Goal: Transaction & Acquisition: Purchase product/service

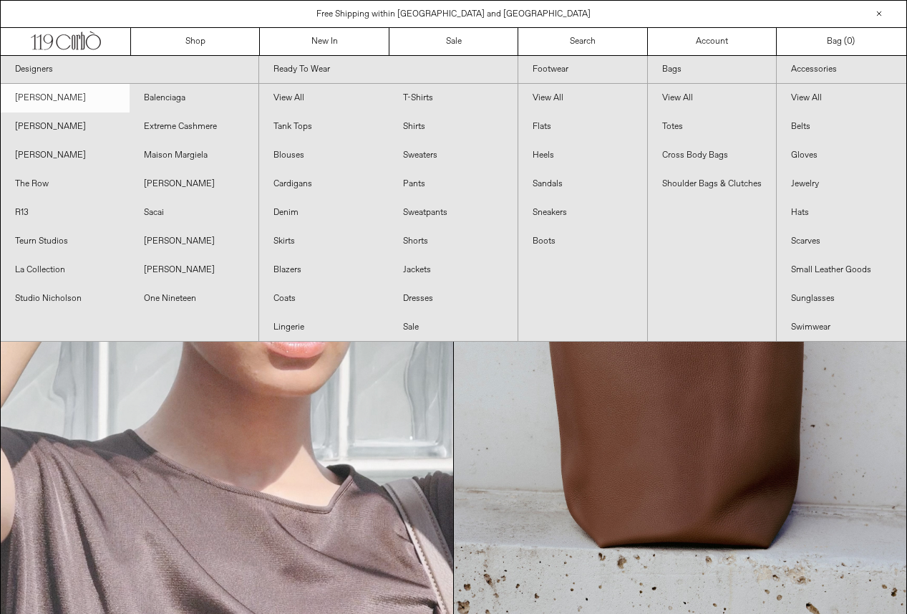
click at [121, 102] on link "[PERSON_NAME]" at bounding box center [65, 98] width 129 height 29
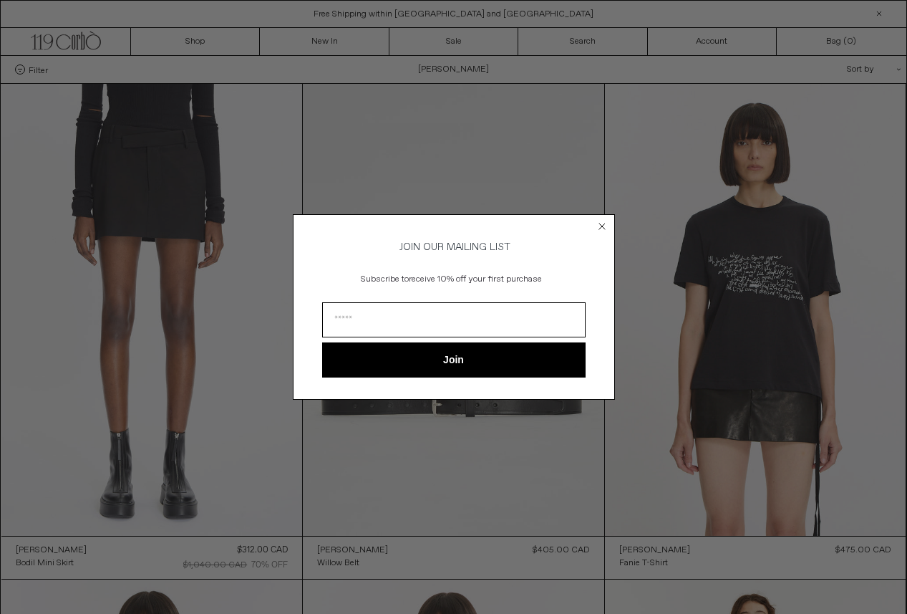
click at [607, 220] on circle "Close dialog" at bounding box center [602, 227] width 14 height 14
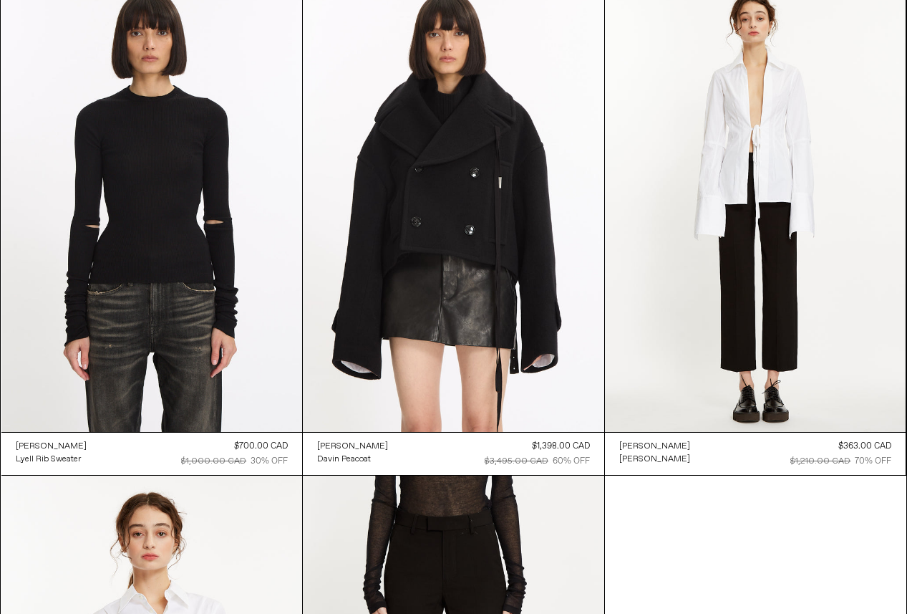
scroll to position [1013, 0]
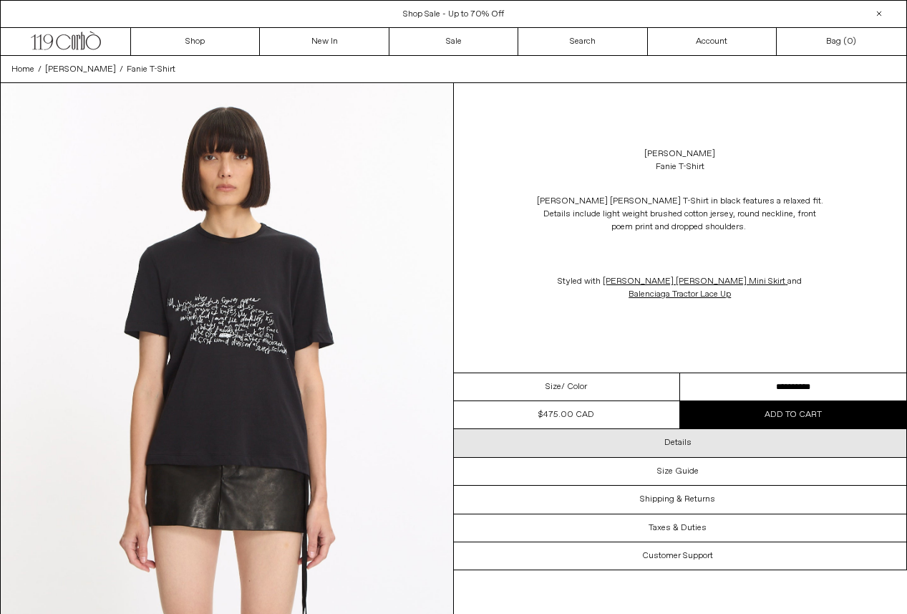
click at [692, 443] on div "Details" at bounding box center [680, 442] width 453 height 27
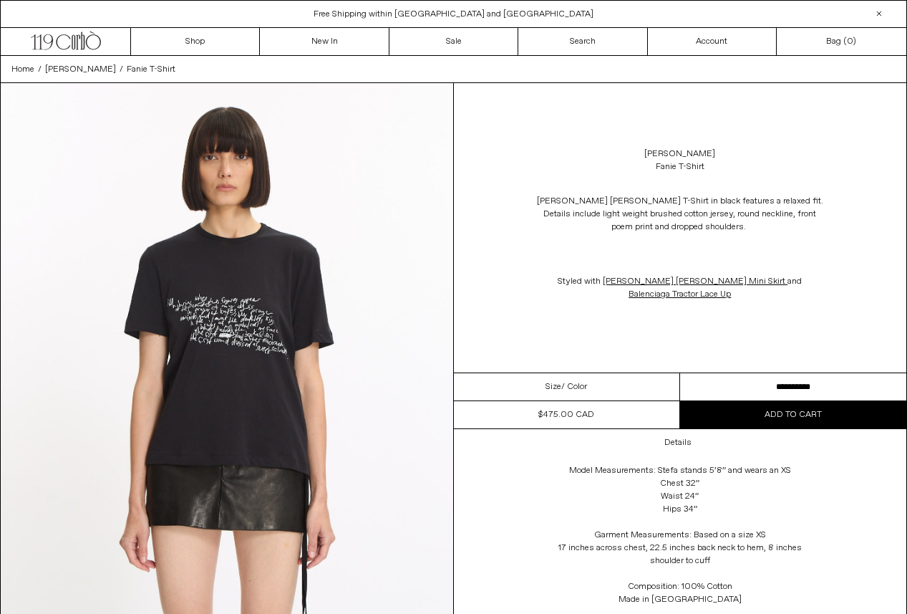
click at [168, 306] on img at bounding box center [227, 365] width 453 height 565
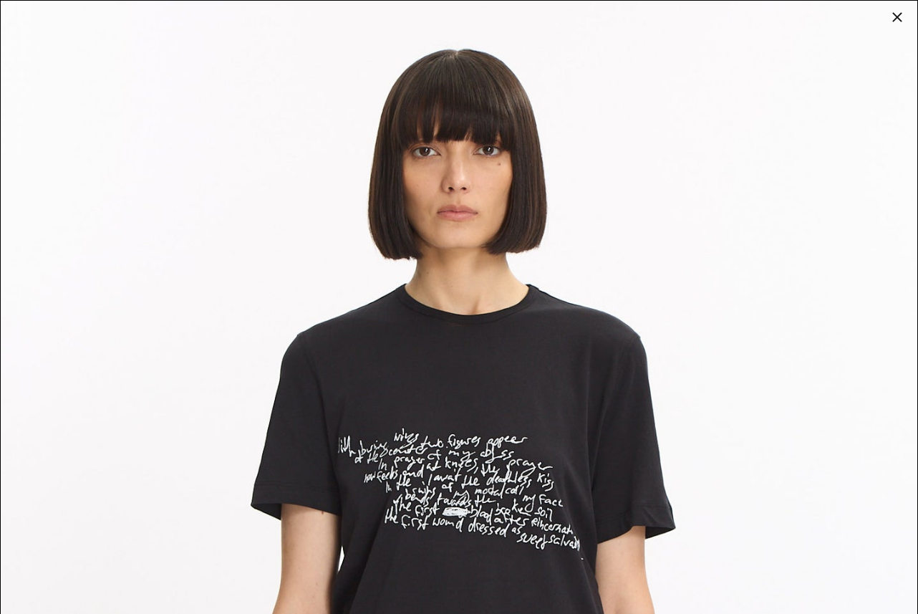
click at [155, 42] on img at bounding box center [459, 573] width 917 height 1145
click at [887, 22] on img at bounding box center [459, 573] width 917 height 1145
click at [892, 22] on div at bounding box center [897, 17] width 20 height 20
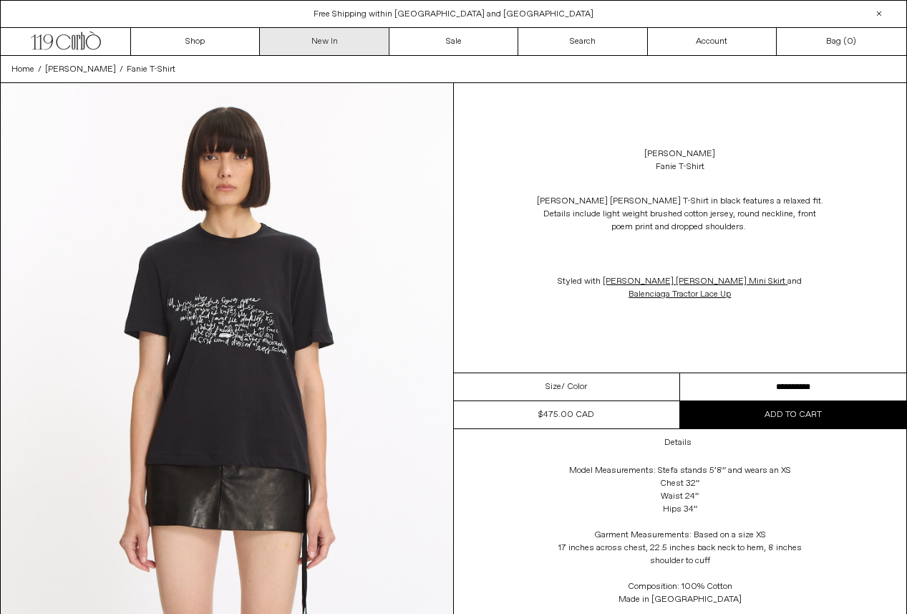
click at [323, 38] on link "New In" at bounding box center [324, 41] width 129 height 27
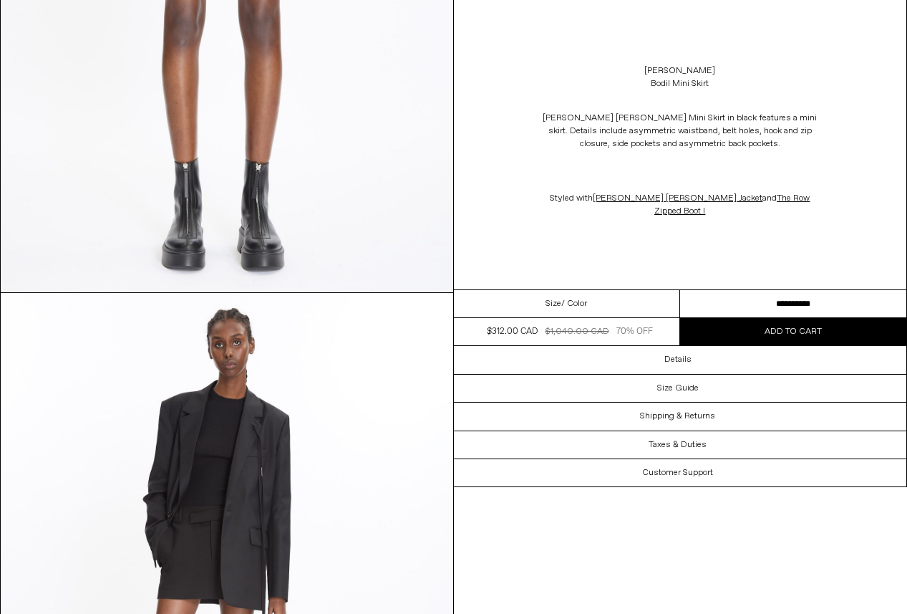
scroll to position [599, 0]
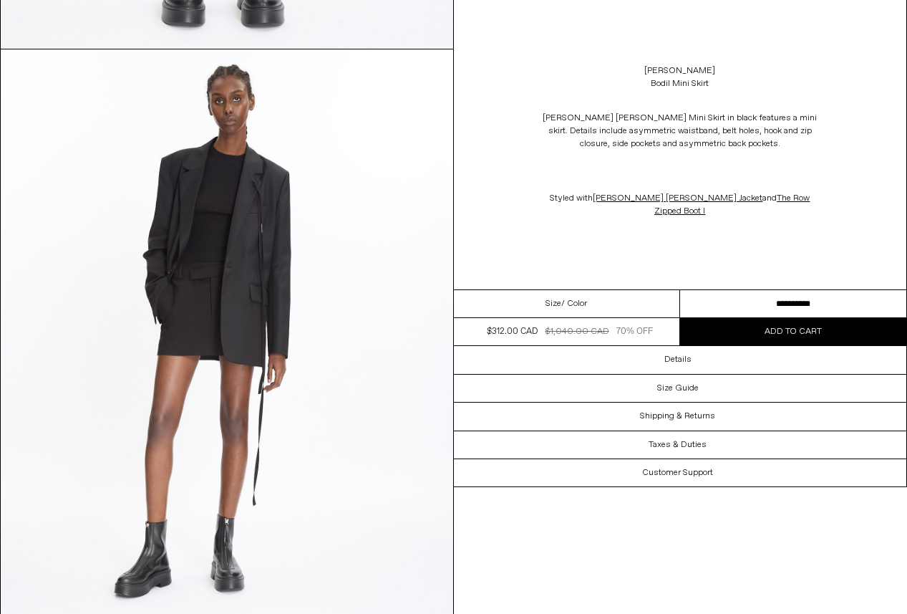
click at [816, 317] on select "**********" at bounding box center [793, 304] width 226 height 28
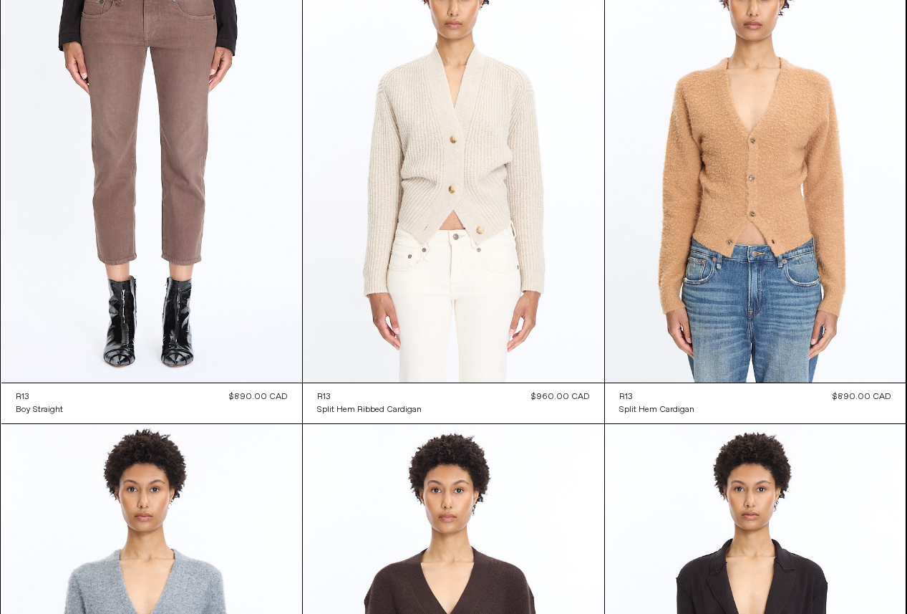
scroll to position [8648, 0]
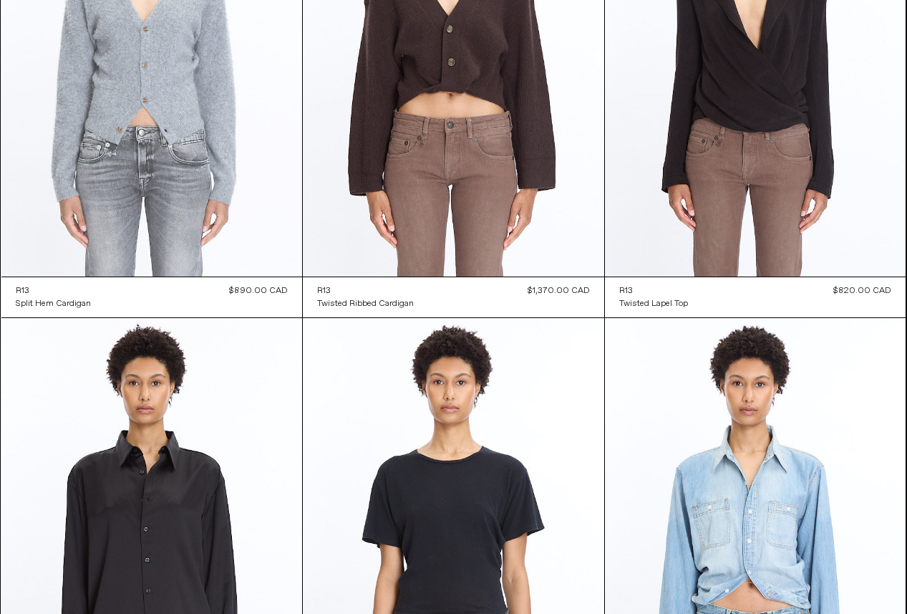
click at [149, 151] on at bounding box center [152, 51] width 302 height 452
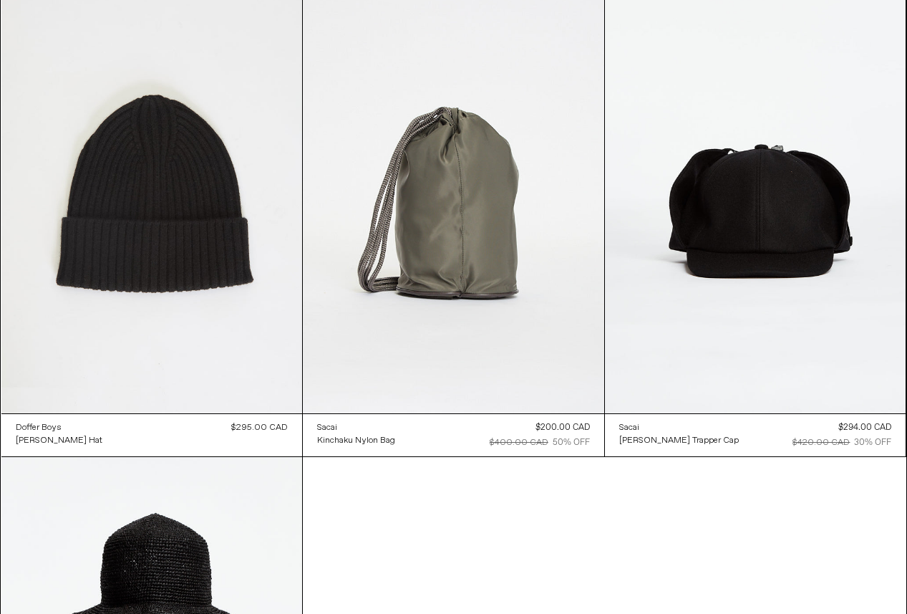
scroll to position [1598, 0]
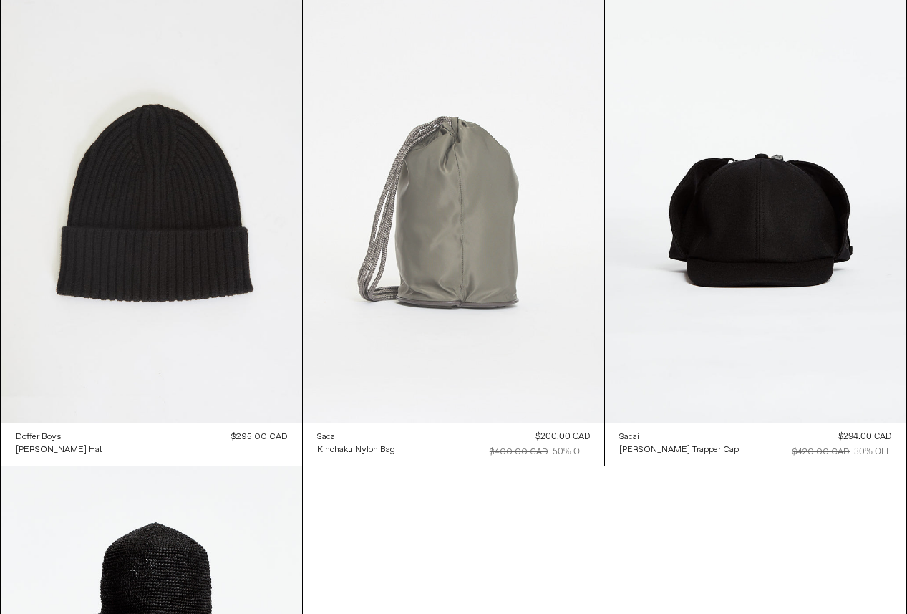
click at [476, 320] on at bounding box center [454, 197] width 302 height 452
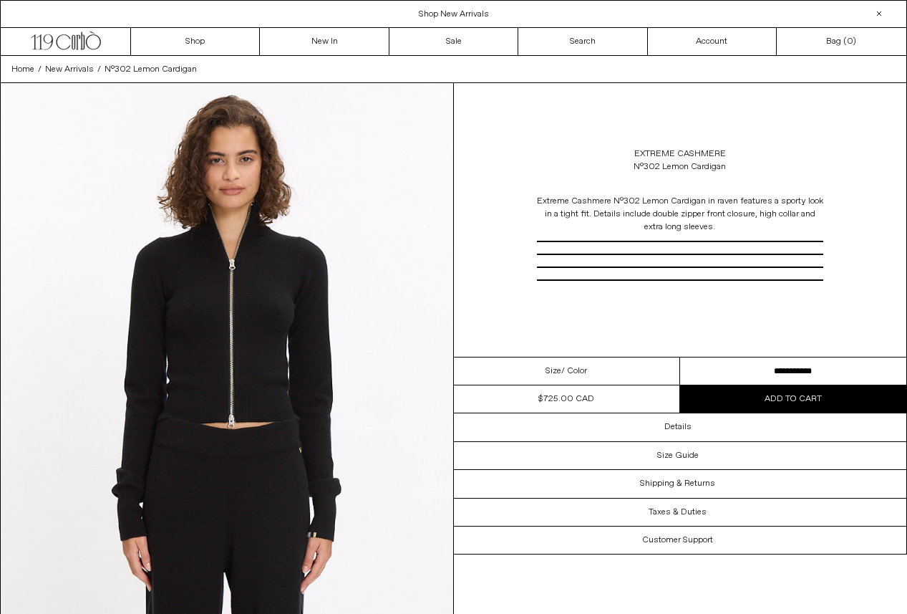
click at [630, 380] on div "Size / Color" at bounding box center [567, 371] width 226 height 28
click at [587, 375] on span "/ Color" at bounding box center [574, 371] width 26 height 13
click at [625, 282] on p "Extreme Cashmere N°302 Lemon Cardigan in raven features a sporty look in a tigh…" at bounding box center [680, 240] width 286 height 105
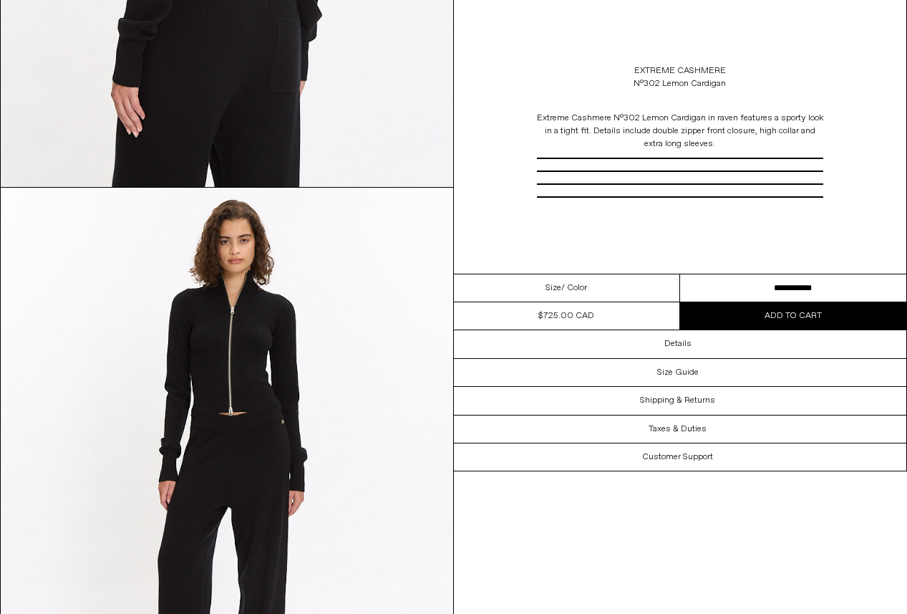
scroll to position [1798, 0]
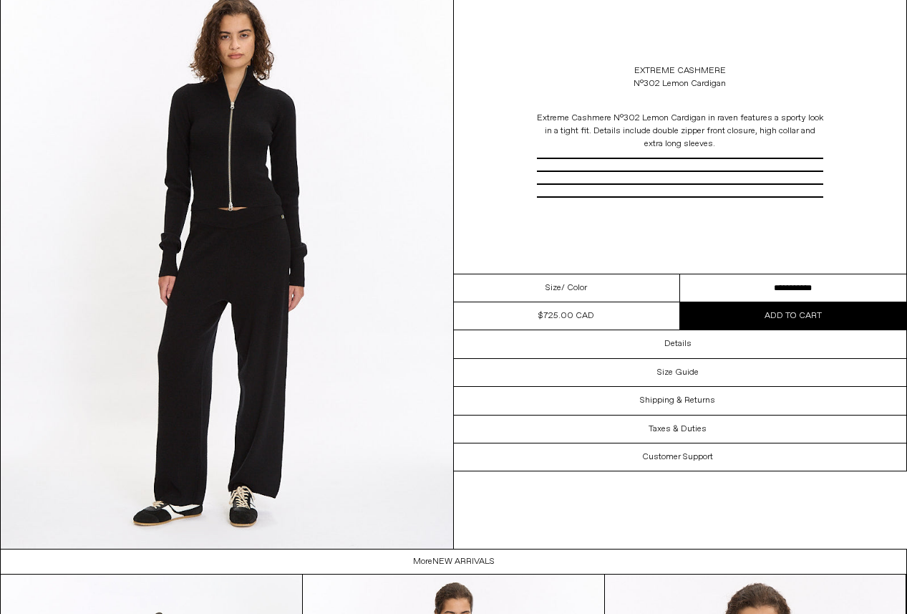
click at [872, 292] on select "**********" at bounding box center [793, 288] width 226 height 28
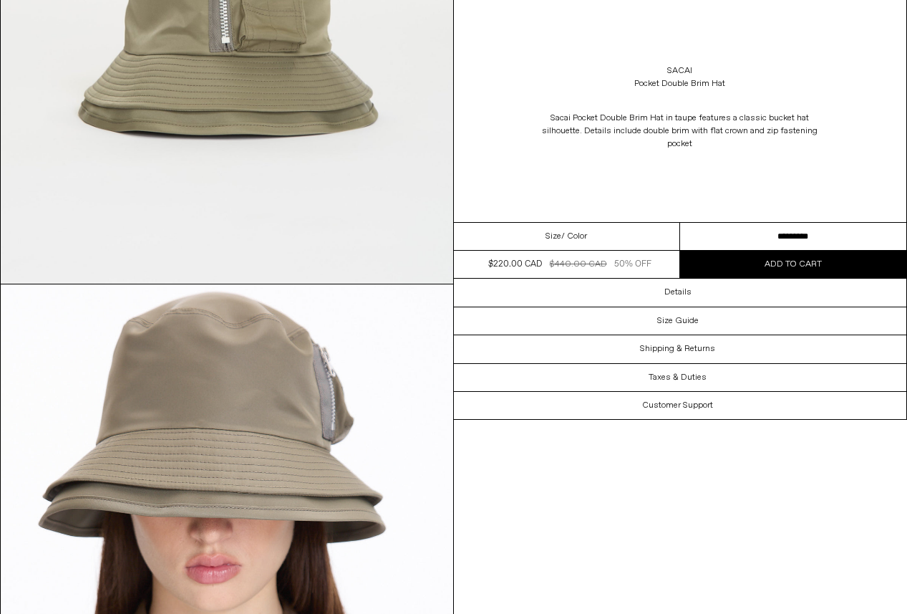
scroll to position [599, 0]
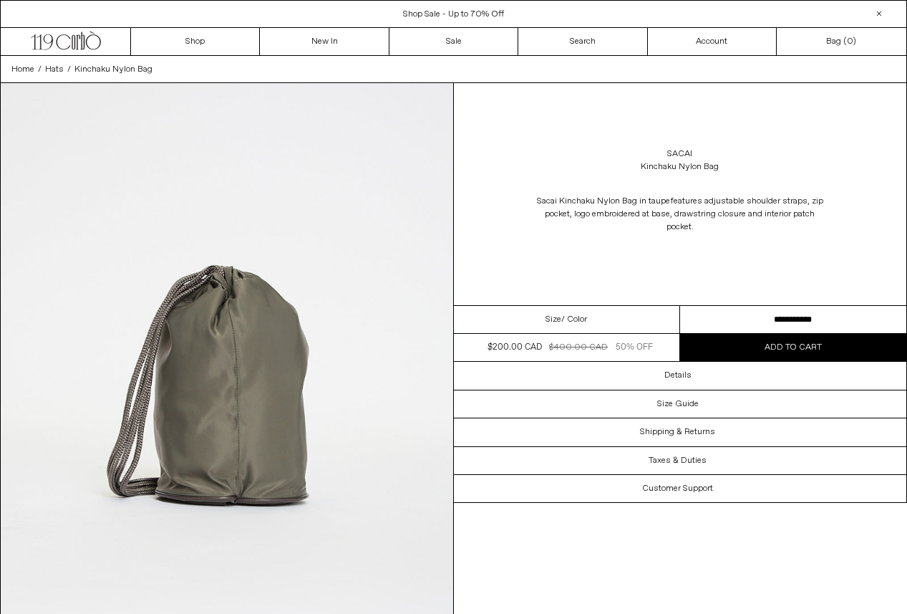
scroll to position [599, 0]
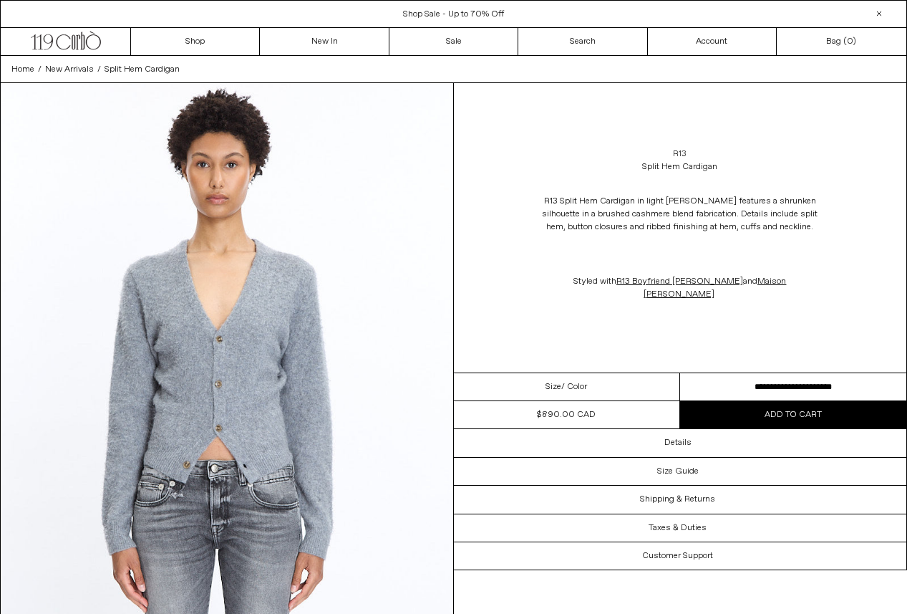
click at [683, 153] on link "R13" at bounding box center [680, 154] width 14 height 13
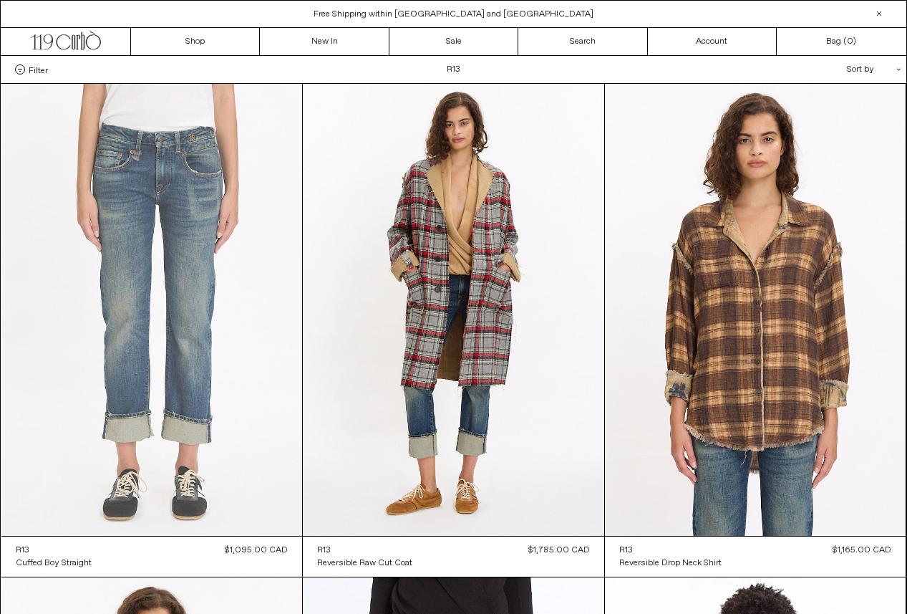
click at [144, 324] on at bounding box center [152, 310] width 302 height 452
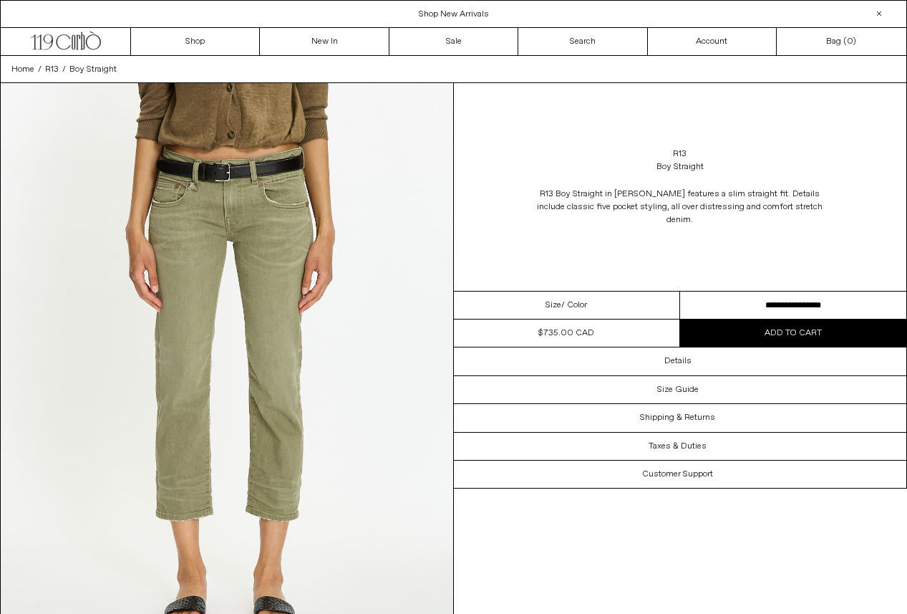
click at [837, 291] on select "**********" at bounding box center [793, 305] width 226 height 28
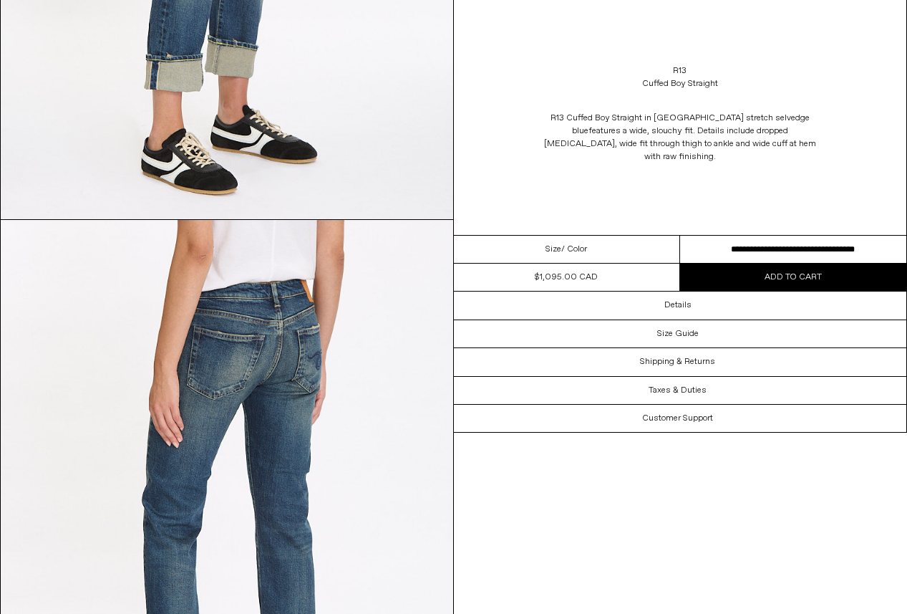
scroll to position [1199, 0]
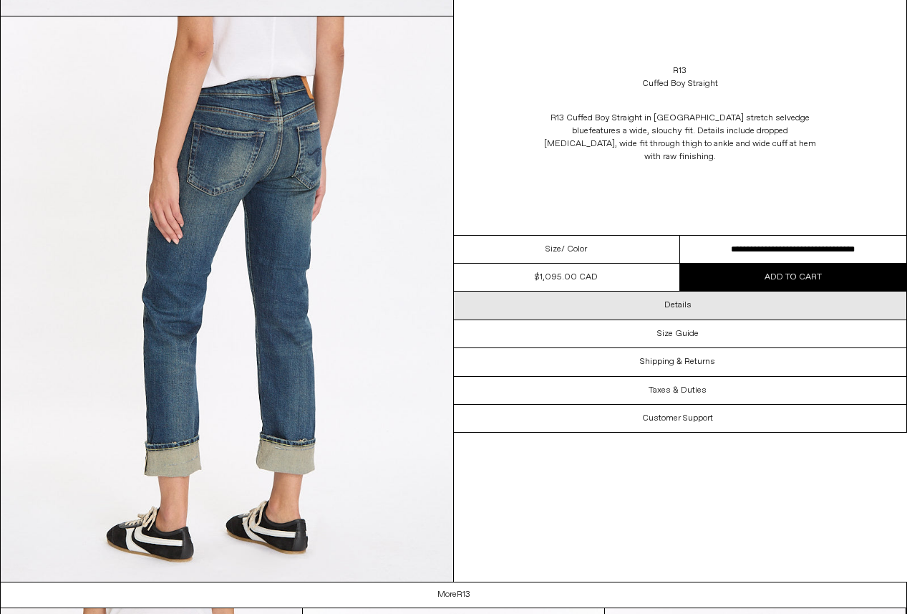
click at [727, 293] on div "Details" at bounding box center [680, 304] width 453 height 27
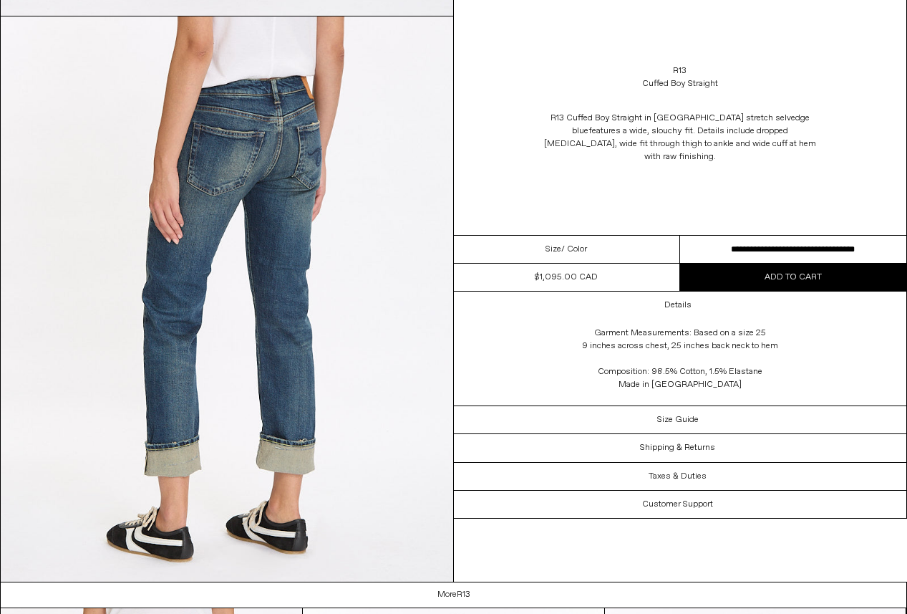
click at [458, 188] on div "R13 Cuffed Boy Straight R13 Cuffed Boy Straight in [GEOGRAPHIC_DATA] stretch se…" at bounding box center [680, 117] width 453 height 235
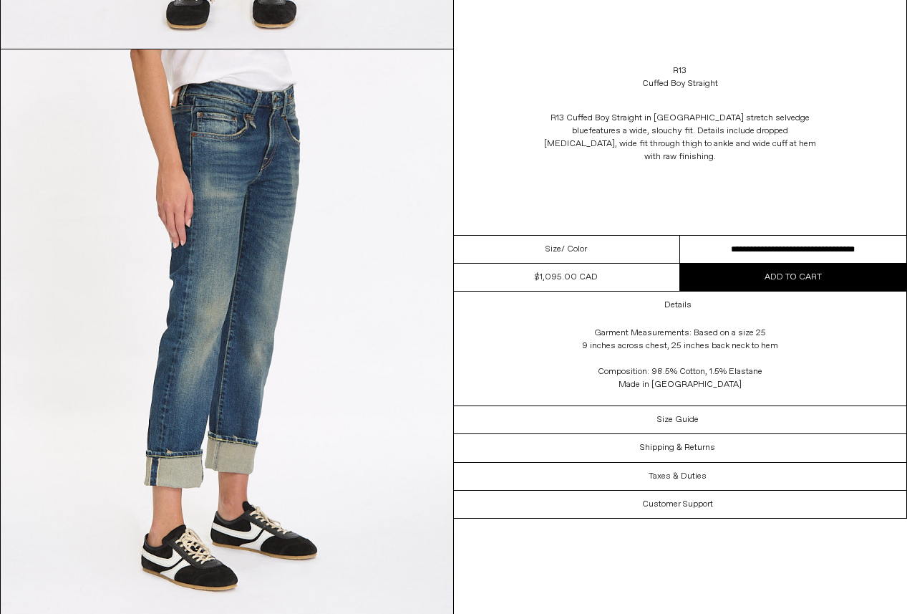
scroll to position [0, 0]
